Goal: Communication & Community: Answer question/provide support

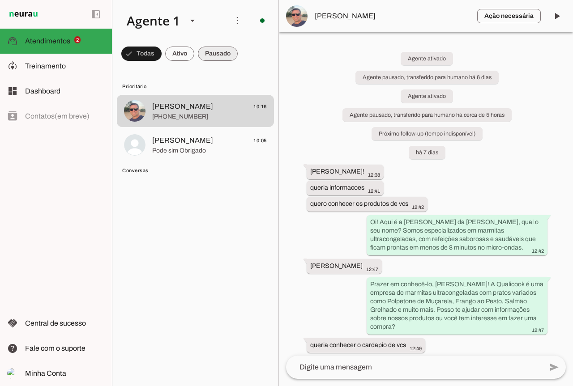
click at [222, 55] on span at bounding box center [218, 53] width 40 height 21
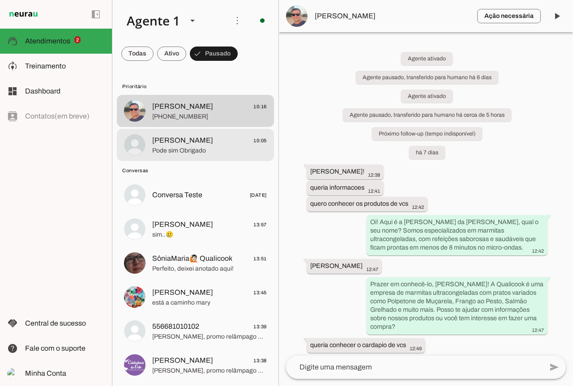
click at [216, 135] on span "Diêgo Rocha 10:05" at bounding box center [209, 140] width 115 height 11
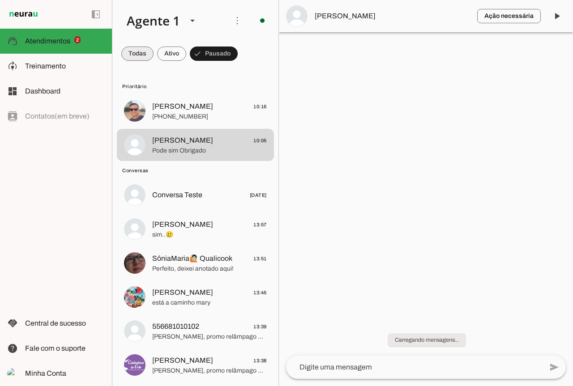
click at [129, 53] on span at bounding box center [137, 53] width 32 height 21
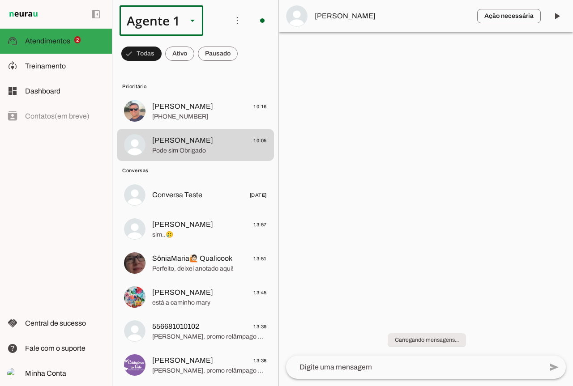
click at [194, 21] on polygon at bounding box center [192, 21] width 4 height 2
click at [233, 37] on md-item "more_vert circle Ações do Agente Agente ligado e respondendo automaticamente O …" at bounding box center [195, 20] width 166 height 41
click at [233, 21] on span at bounding box center [236, 20] width 21 height 21
click at [203, 35] on div at bounding box center [192, 20] width 21 height 30
click at [244, 51] on md-chip-set at bounding box center [195, 53] width 166 height 25
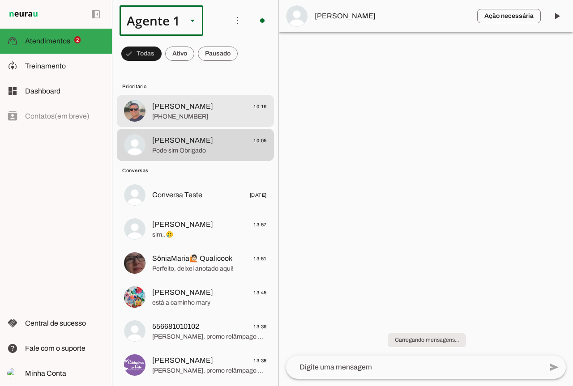
click at [217, 111] on span "Renato Andrade 10:16" at bounding box center [209, 106] width 115 height 11
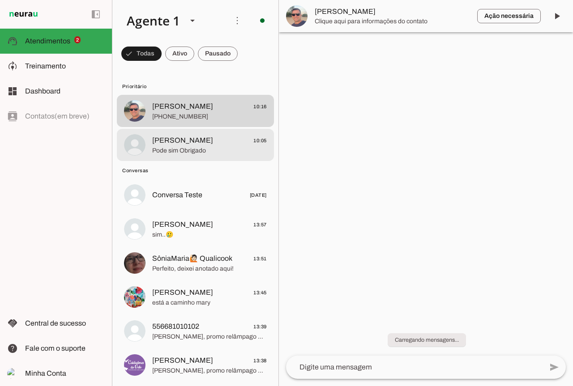
click at [204, 149] on span "Pode sim Obrigado" at bounding box center [209, 150] width 115 height 9
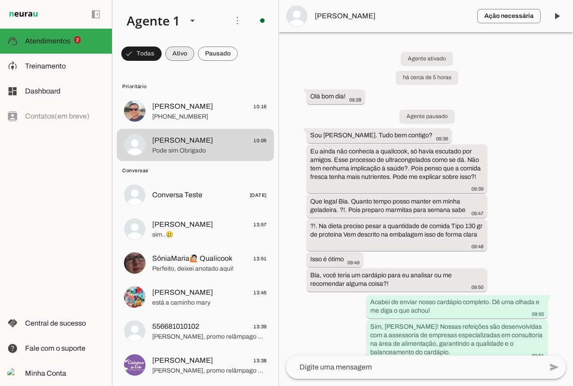
click at [188, 55] on span at bounding box center [179, 53] width 29 height 21
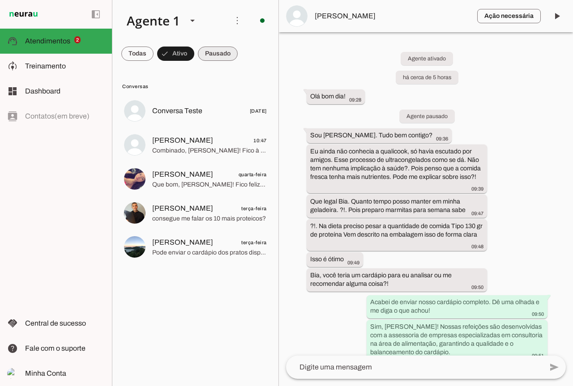
click at [218, 53] on span at bounding box center [218, 53] width 40 height 21
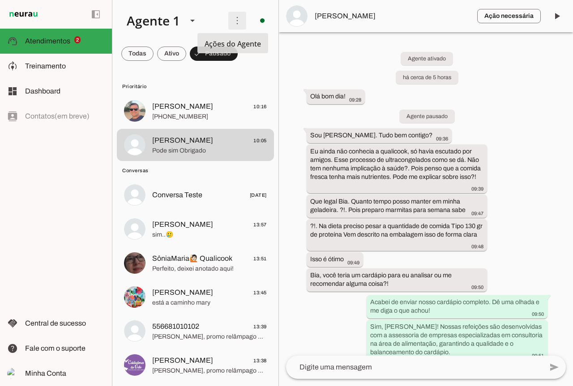
click at [229, 23] on span at bounding box center [236, 20] width 21 height 21
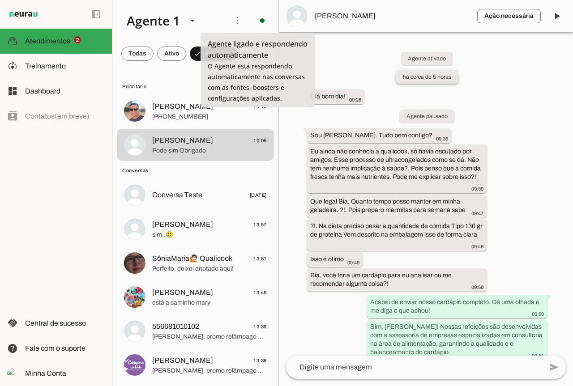
click at [0, 0] on slot "há cerca de 5 horas" at bounding box center [0, 0] width 0 height 0
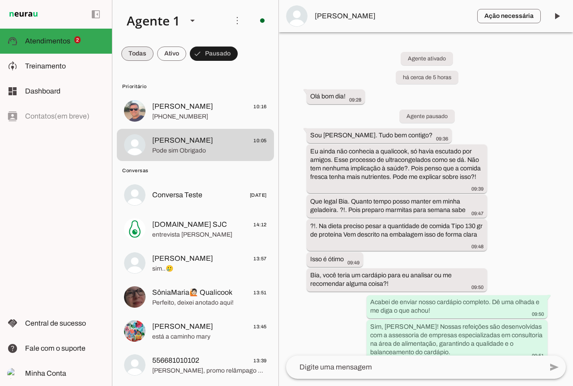
click at [136, 55] on span at bounding box center [137, 53] width 32 height 21
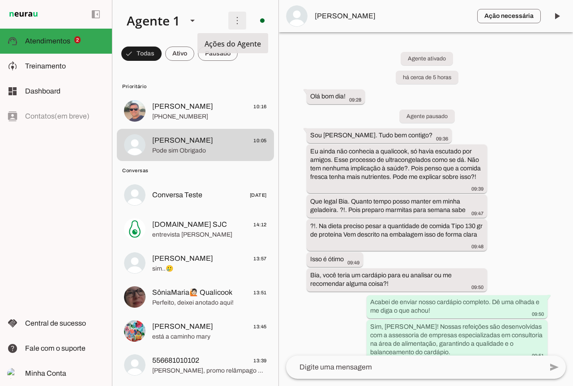
click at [234, 20] on span at bounding box center [236, 20] width 21 height 21
click at [343, 41] on slot at bounding box center [361, 54] width 36 height 32
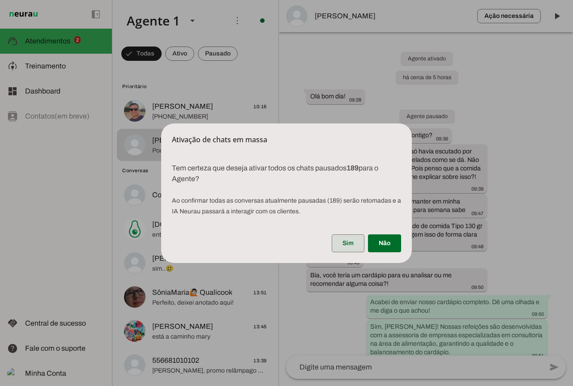
click at [347, 244] on span at bounding box center [348, 243] width 33 height 21
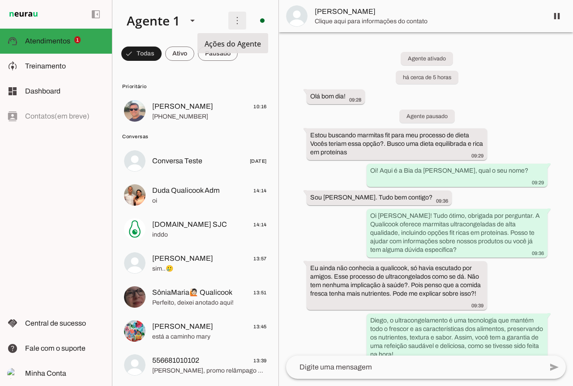
click at [231, 21] on span at bounding box center [236, 20] width 21 height 21
click at [0, 0] on slot "Ativar chats em massa" at bounding box center [0, 0] width 0 height 0
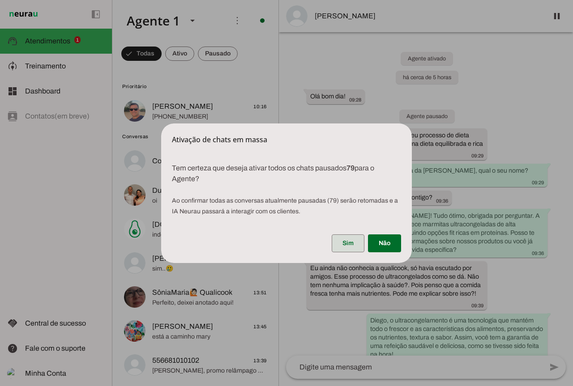
click at [348, 244] on span at bounding box center [348, 243] width 33 height 21
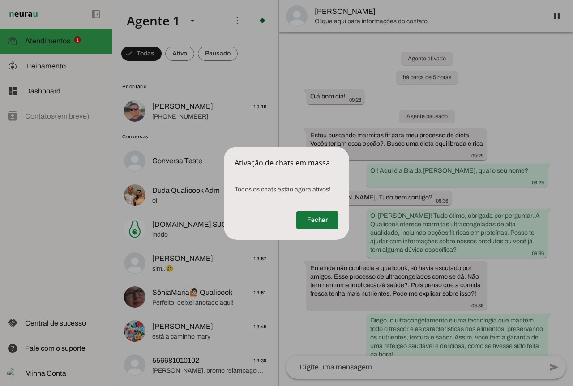
click at [309, 223] on span at bounding box center [317, 219] width 42 height 21
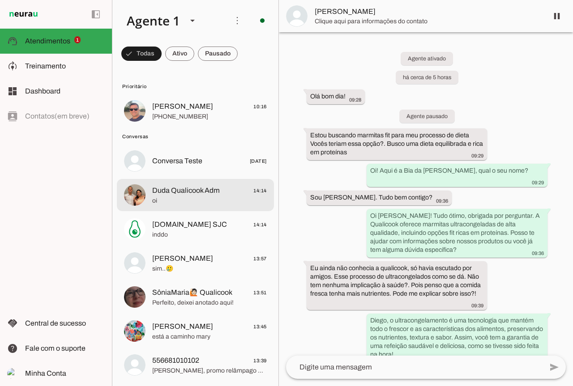
click at [196, 198] on span "oi" at bounding box center [209, 200] width 115 height 9
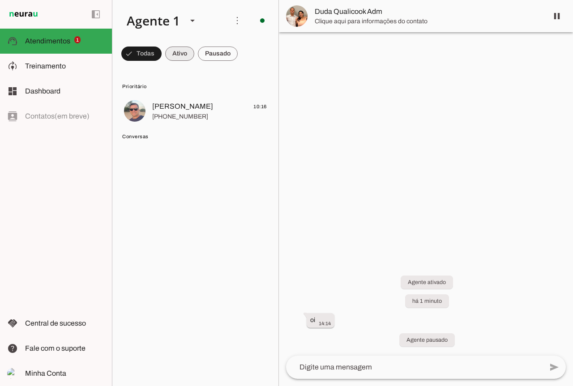
click at [174, 57] on span at bounding box center [179, 53] width 29 height 21
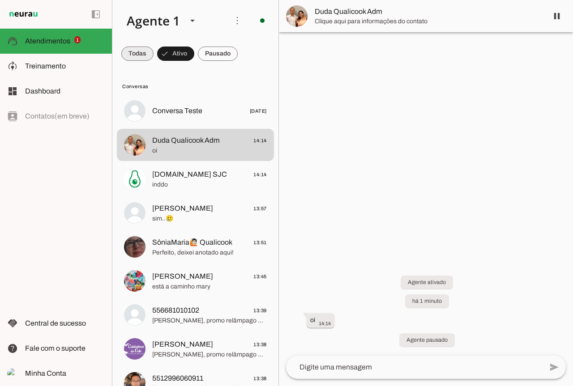
click at [134, 47] on span at bounding box center [137, 53] width 32 height 21
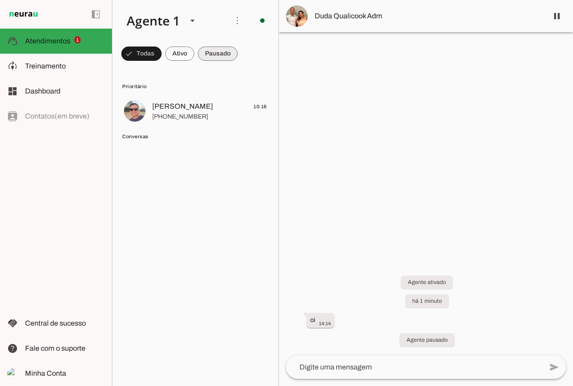
click at [212, 52] on span at bounding box center [218, 53] width 40 height 21
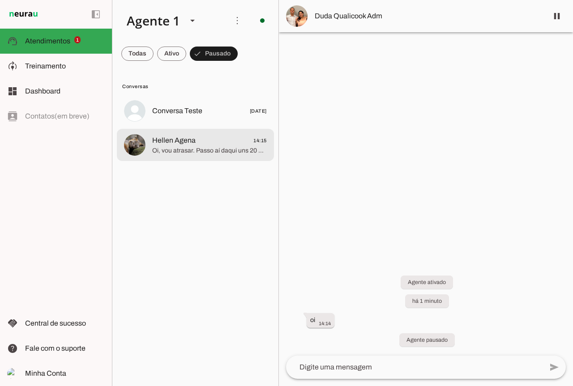
click at [196, 143] on span "Hellen Agena 14:15" at bounding box center [209, 140] width 115 height 11
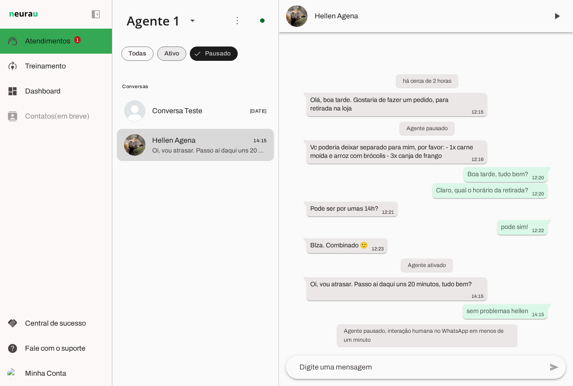
click at [176, 52] on span at bounding box center [171, 53] width 29 height 21
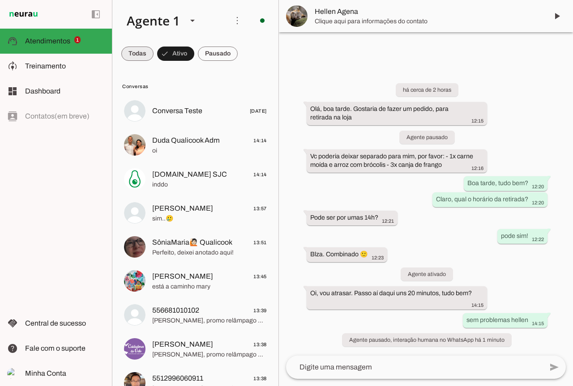
click at [135, 54] on span at bounding box center [137, 53] width 32 height 21
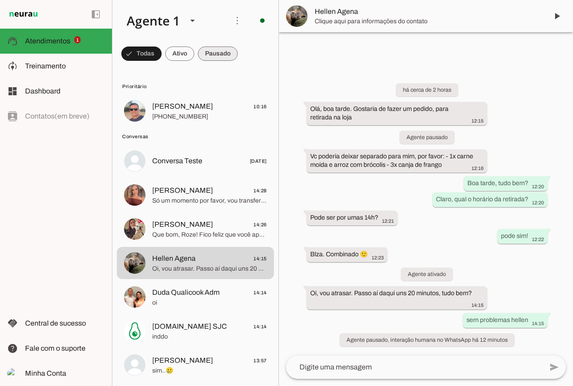
click at [229, 47] on span at bounding box center [218, 53] width 40 height 21
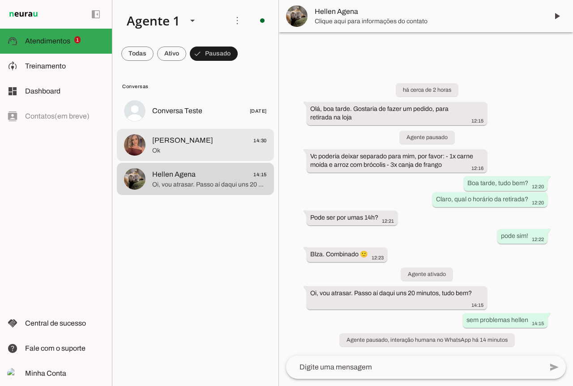
click at [199, 157] on md-item "Orl Campos 14:30 Ok" at bounding box center [195, 145] width 157 height 32
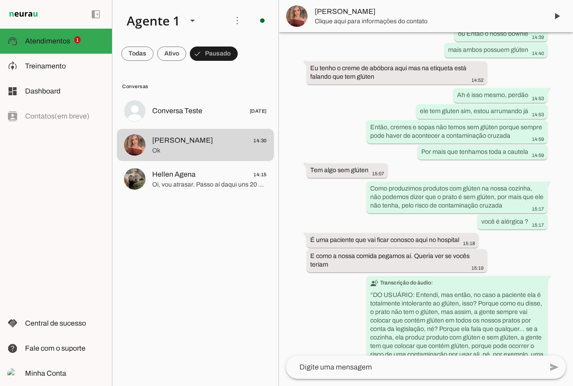
scroll to position [430, 0]
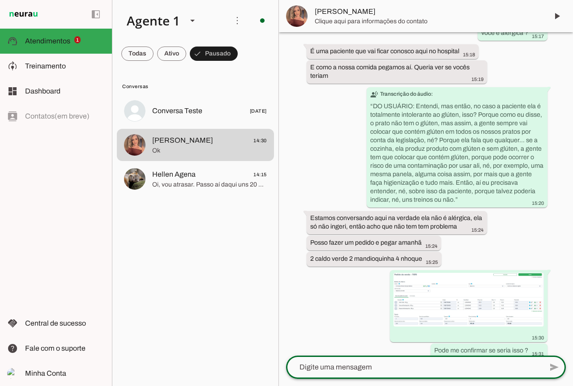
click at [368, 363] on textarea at bounding box center [414, 367] width 256 height 11
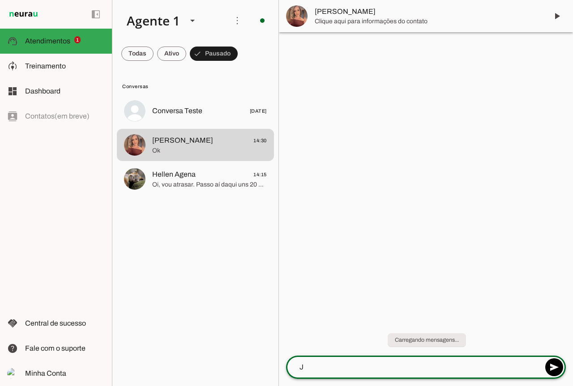
scroll to position [0, 0]
type textarea "Já retirei os 2 nhoques"
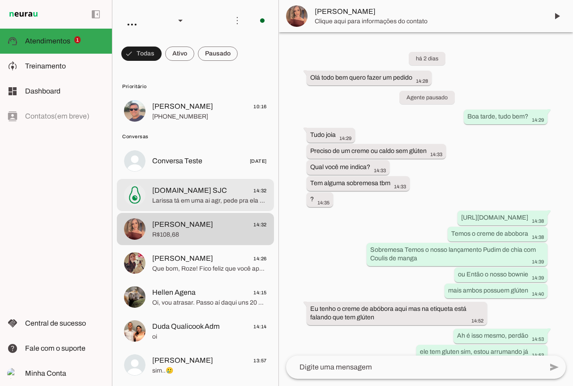
click at [206, 187] on span "[DOMAIN_NAME] SJC 14:32" at bounding box center [209, 190] width 115 height 11
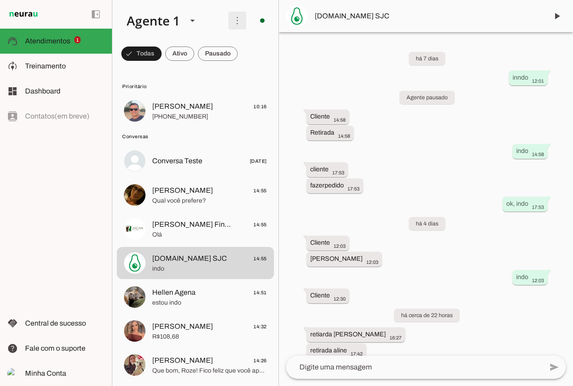
click at [227, 21] on span at bounding box center [236, 20] width 21 height 21
click at [0, 0] on slot "Ativar chats em massa" at bounding box center [0, 0] width 0 height 0
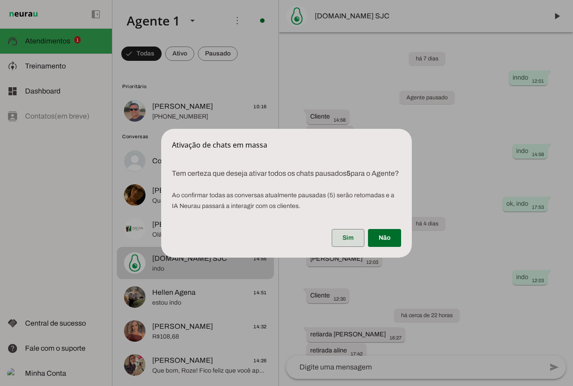
click at [350, 245] on span at bounding box center [348, 237] width 33 height 21
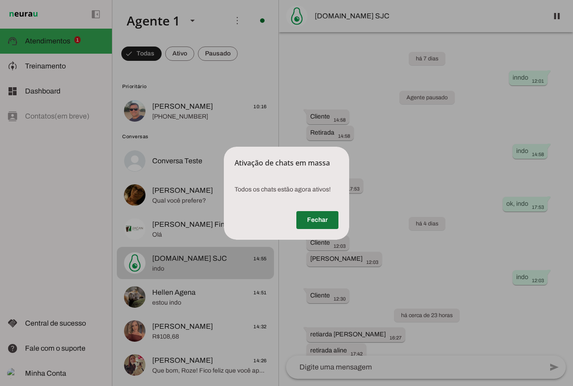
click at [305, 222] on span at bounding box center [317, 219] width 42 height 21
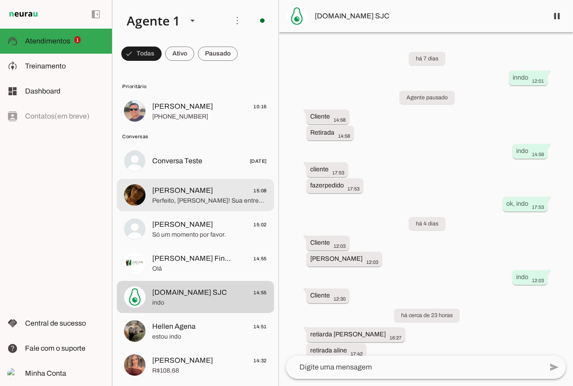
click at [211, 205] on div at bounding box center [209, 195] width 115 height 22
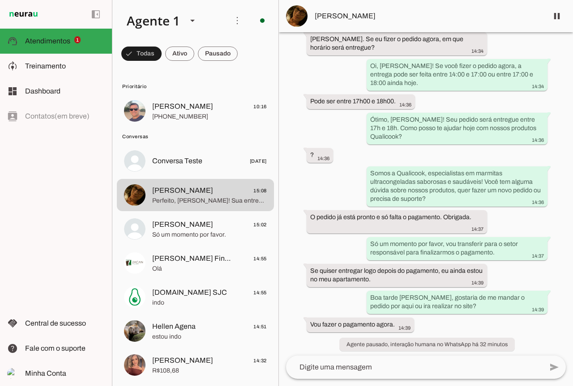
scroll to position [641, 0]
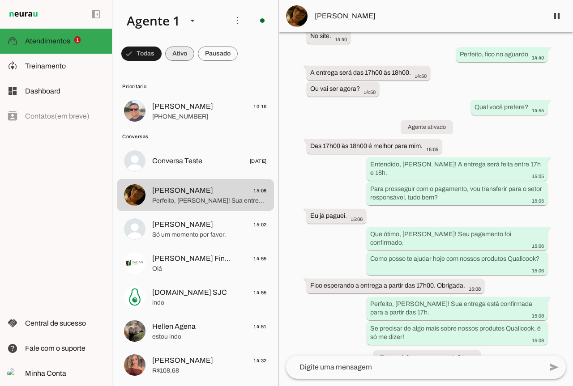
click at [176, 55] on span at bounding box center [179, 53] width 29 height 21
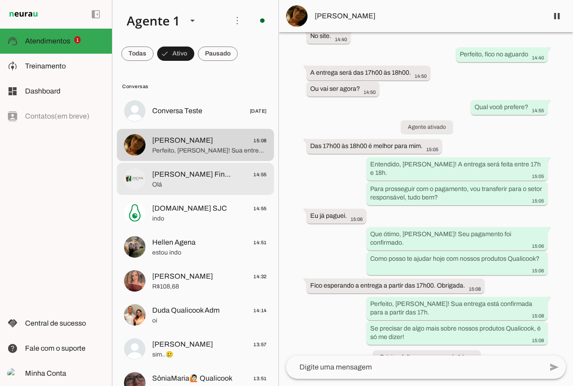
click at [205, 166] on md-item "[PERSON_NAME] Financeiro 14:55 [GEOGRAPHIC_DATA]" at bounding box center [195, 179] width 157 height 32
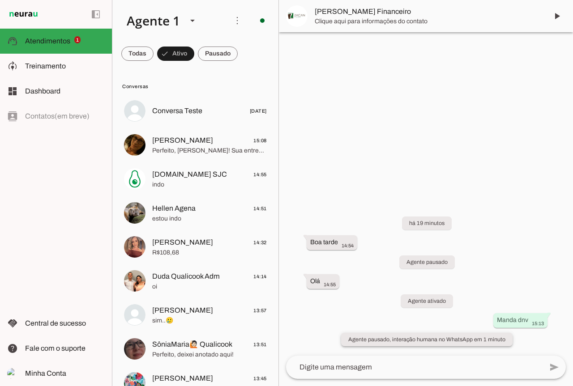
click at [0, 0] on slot "Agente pausado, interação humana no WhatsApp em 1 minuto" at bounding box center [0, 0] width 0 height 0
click at [172, 51] on span at bounding box center [175, 53] width 37 height 21
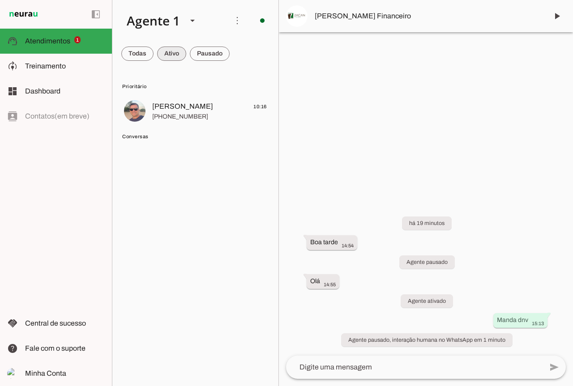
click at [181, 56] on span at bounding box center [171, 53] width 29 height 21
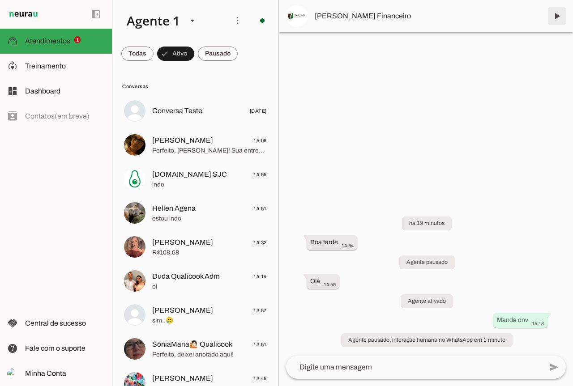
click at [554, 20] on span at bounding box center [556, 15] width 21 height 21
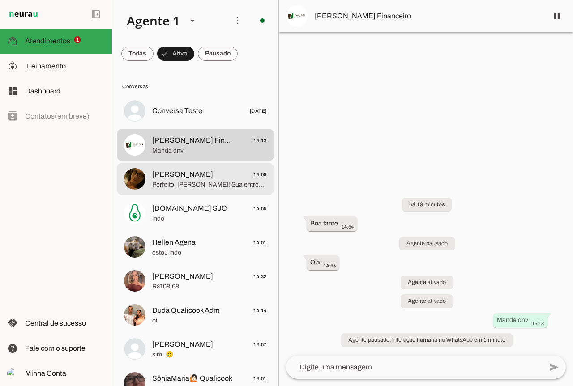
click at [227, 183] on span "Perfeito, [PERSON_NAME]! Sua entrega está confirmada para a partir das 17h. Se …" at bounding box center [209, 184] width 115 height 9
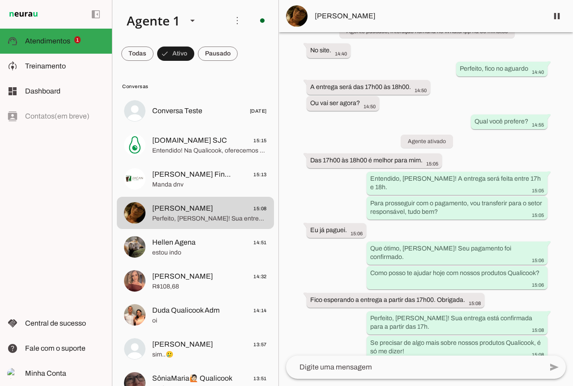
scroll to position [641, 0]
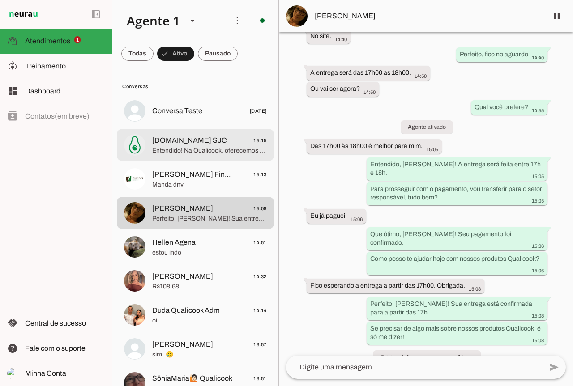
click at [215, 149] on span "Entendido! Na Qualicook, oferecemos refeições ultracongeladas deliciosas e saud…" at bounding box center [209, 150] width 115 height 9
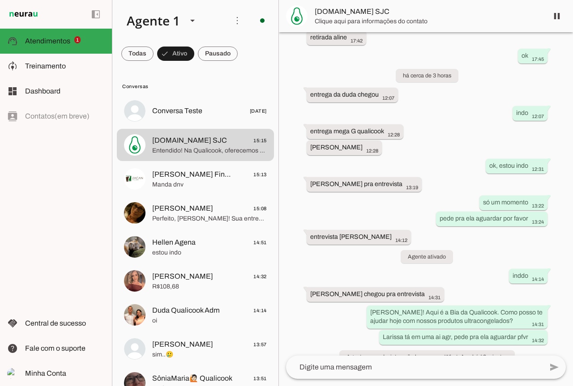
scroll to position [503, 0]
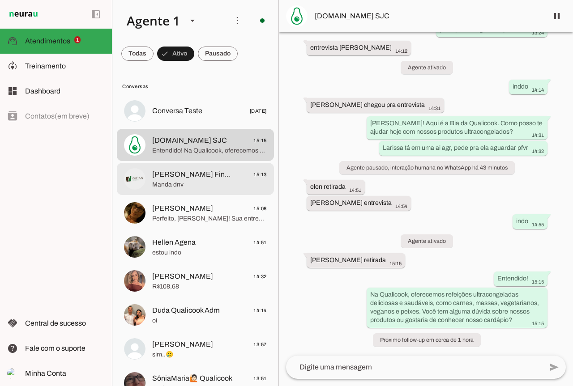
click at [164, 179] on span "[PERSON_NAME] Financeiro" at bounding box center [193, 174] width 82 height 11
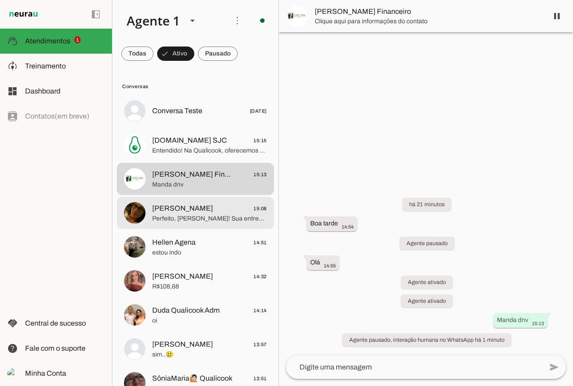
click at [191, 226] on md-item "[PERSON_NAME] 15:08 Perfeito, [PERSON_NAME]! Sua entrega está confirmada para a…" at bounding box center [195, 213] width 157 height 32
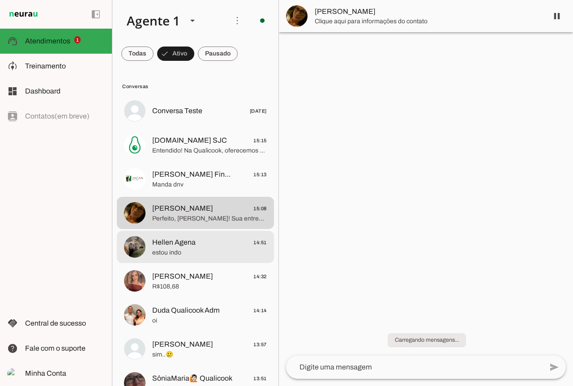
scroll to position [641, 0]
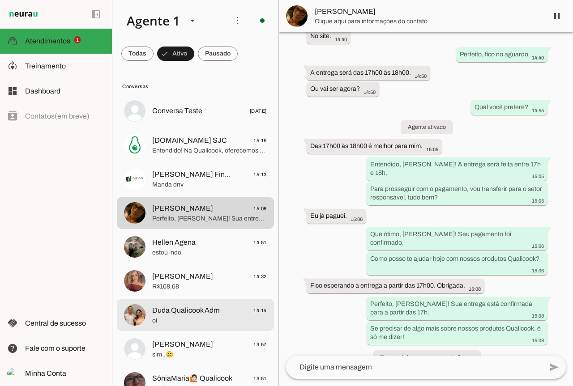
click at [189, 325] on span "oi" at bounding box center [209, 320] width 115 height 9
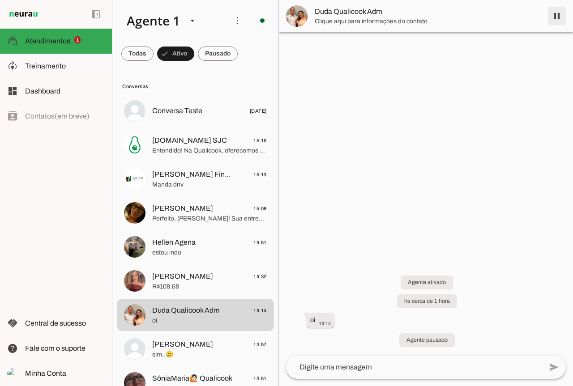
click at [559, 20] on span at bounding box center [556, 15] width 21 height 21
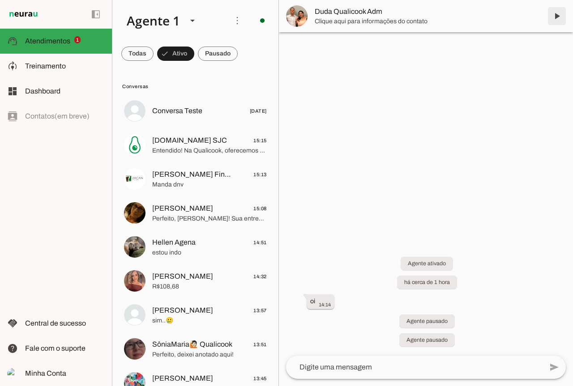
click at [554, 15] on span at bounding box center [556, 15] width 21 height 21
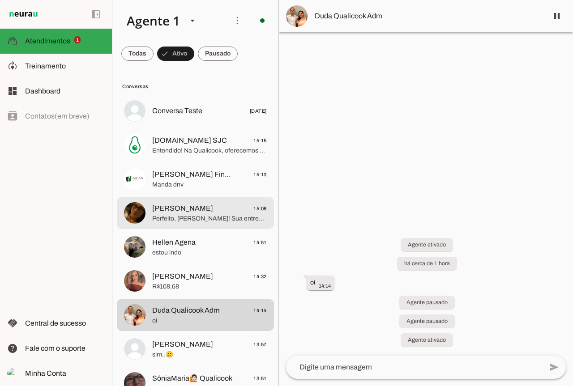
scroll to position [45, 0]
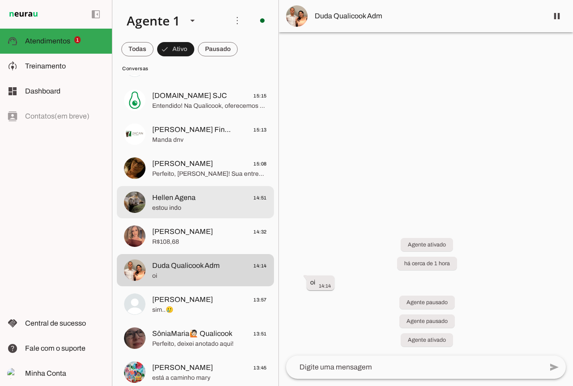
click at [220, 199] on span "Hellen Agena 14:51" at bounding box center [209, 197] width 115 height 11
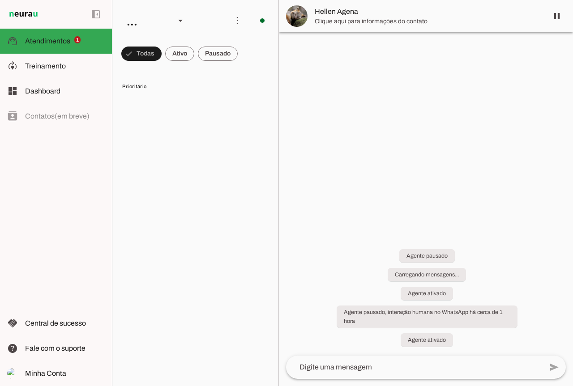
scroll to position [35, 0]
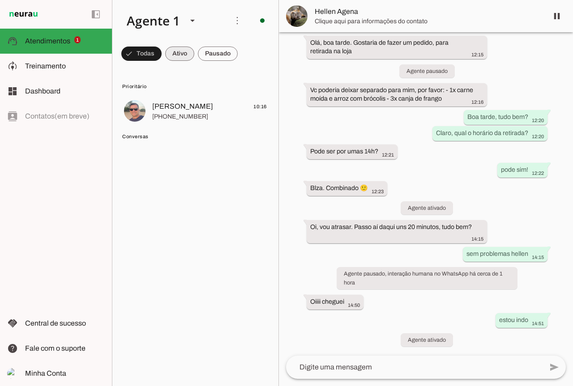
click at [185, 58] on span at bounding box center [179, 53] width 29 height 21
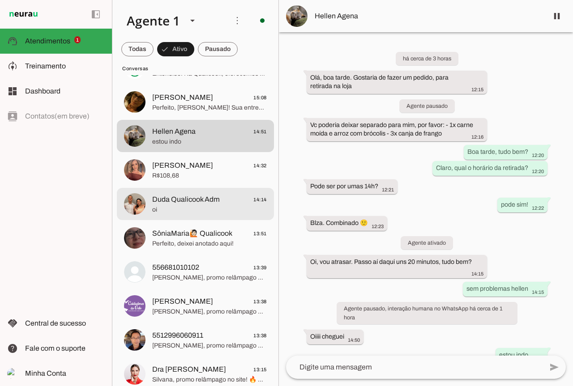
scroll to position [0, 0]
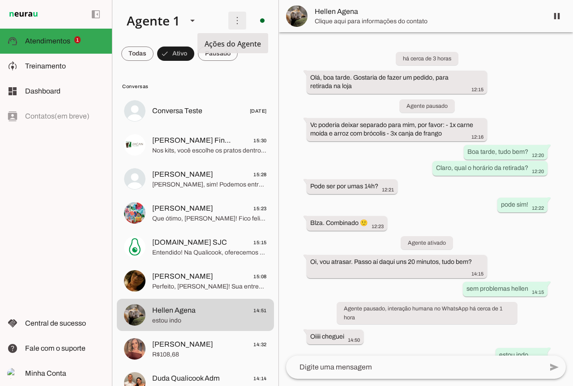
click at [227, 21] on span at bounding box center [236, 20] width 21 height 21
click at [0, 0] on slot "Ativar chats em massa" at bounding box center [0, 0] width 0 height 0
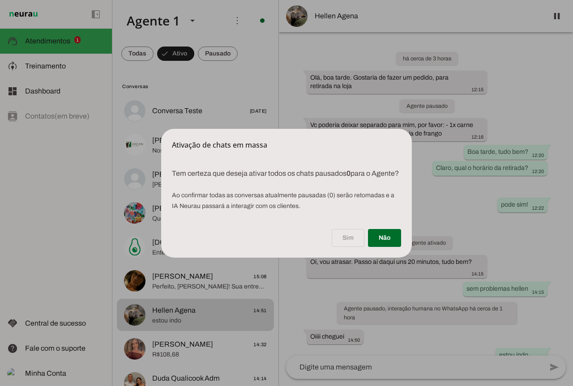
click at [349, 245] on div "Sim Não" at bounding box center [286, 240] width 251 height 36
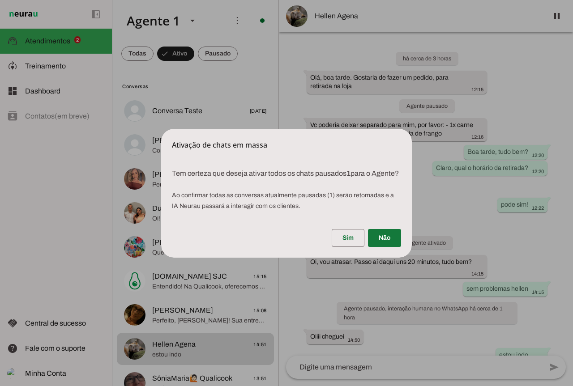
click at [382, 242] on span at bounding box center [384, 237] width 33 height 21
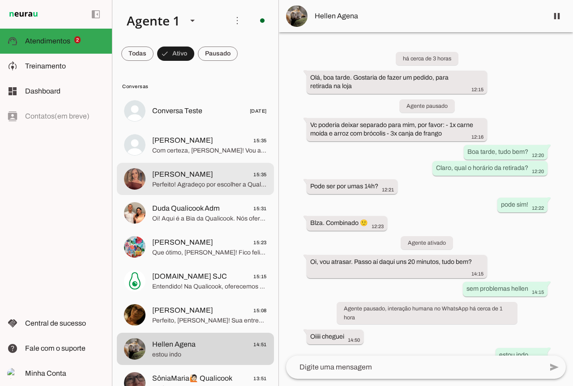
click at [176, 177] on span "[PERSON_NAME]" at bounding box center [182, 174] width 61 height 11
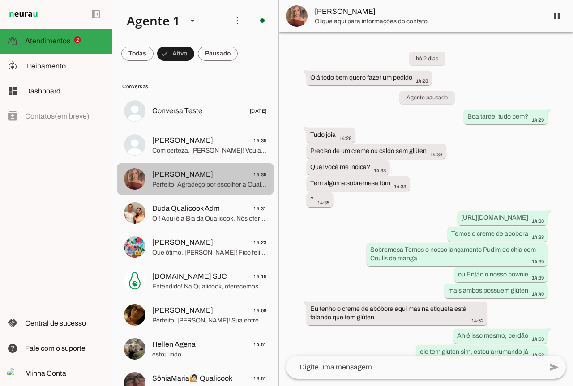
click at [176, 177] on span "[PERSON_NAME]" at bounding box center [182, 174] width 61 height 11
